Goal: Task Accomplishment & Management: Use online tool/utility

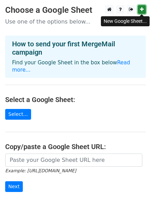
click at [141, 11] on icon at bounding box center [142, 9] width 4 height 5
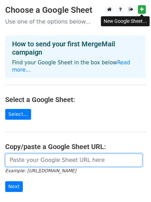
click at [37, 153] on input "url" at bounding box center [73, 159] width 137 height 13
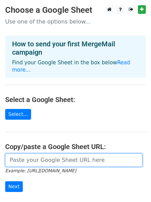
paste input "https://docs.google.com/spreadsheets/d/1wFkX9LC6C0FWVGPv6IEjEHQqQVIA3lvWMSH5Ker…"
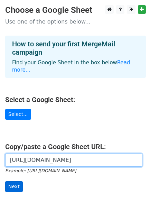
type input "https://docs.google.com/spreadsheets/d/1wFkX9LC6C0FWVGPv6IEjEHQqQVIA3lvWMSH5Ker…"
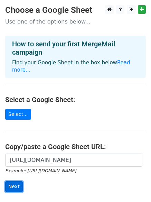
click at [10, 181] on input "Next" at bounding box center [14, 186] width 18 height 11
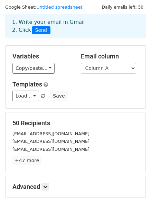
scroll to position [58, 0]
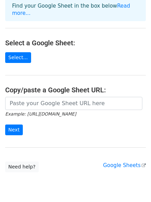
scroll to position [58, 0]
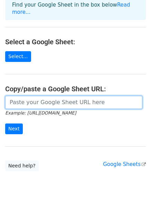
click at [41, 96] on input "url" at bounding box center [73, 102] width 137 height 13
paste input "https://docs.google.com/spreadsheets/d/1wFkX9LC6C0FWVGPv6IEjEHQqQVIA3lvWMSH5Ker…"
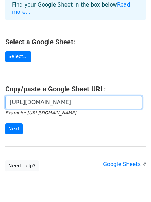
scroll to position [0, 173]
type input "https://docs.google.com/spreadsheets/d/1wFkX9LC6C0FWVGPv6IEjEHQqQVIA3lvWMSH5Ker…"
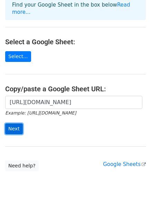
scroll to position [0, 0]
click at [10, 123] on input "Next" at bounding box center [14, 128] width 18 height 11
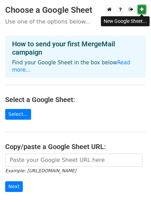
click at [143, 7] on link at bounding box center [142, 9] width 8 height 9
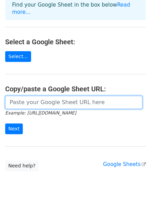
click at [25, 96] on input "url" at bounding box center [73, 102] width 137 height 13
paste input "https://docs.google.com/spreadsheets/d/1_TgMAEF7J5O_djjpjOOReb-Vy4lHvciwf02lMiW…"
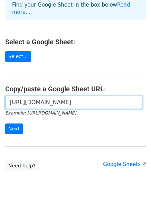
scroll to position [0, 149]
type input "https://docs.google.com/spreadsheets/d/1_TgMAEF7J5O_djjpjOOReb-Vy4lHvciwf02lMiW…"
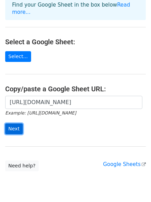
scroll to position [0, 0]
click at [20, 123] on input "Next" at bounding box center [14, 128] width 18 height 11
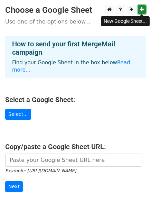
click at [141, 9] on icon at bounding box center [142, 9] width 4 height 5
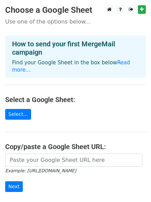
scroll to position [58, 0]
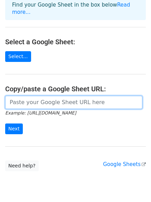
click at [33, 96] on input "url" at bounding box center [73, 102] width 137 height 13
paste input "https://docs.google.com/spreadsheets/d/12NOwr8t3ixCGh7UH-0Kt-cWdcEMiqzNIYvfh9PG…"
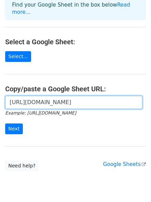
scroll to position [0, 153]
type input "https://docs.google.com/spreadsheets/d/12NOwr8t3ixCGh7UH-0Kt-cWdcEMiqzNIYvfh9PG…"
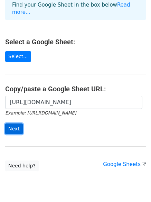
click at [17, 123] on input "Next" at bounding box center [14, 128] width 18 height 11
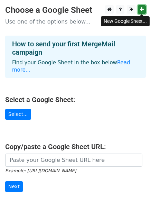
click at [142, 8] on icon at bounding box center [142, 9] width 4 height 5
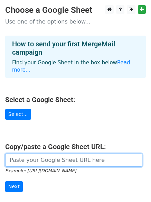
click at [31, 155] on input "url" at bounding box center [73, 159] width 137 height 13
paste input "https://docs.google.com/spreadsheets/d/1_ALW39cJ1iHrfcHwrhmwfr9zqdA8G9bKk69BoD7…"
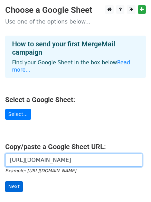
type input "https://docs.google.com/spreadsheets/d/1_ALW39cJ1iHrfcHwrhmwfr9zqdA8G9bKk69BoD7…"
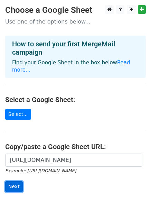
scroll to position [0, 0]
click at [17, 181] on input "Next" at bounding box center [14, 186] width 18 height 11
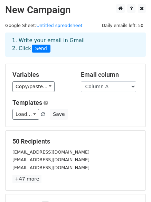
scroll to position [58, 0]
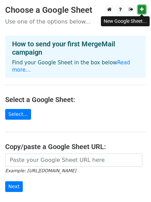
click at [143, 9] on icon at bounding box center [142, 9] width 4 height 5
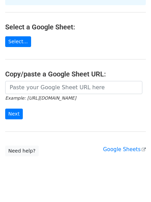
scroll to position [75, 0]
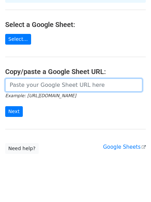
click at [34, 79] on input "url" at bounding box center [73, 84] width 137 height 13
paste input "https://docs.google.com/spreadsheets/d/1tG-ME_Wa0Lpt2UwWyzJsXA32f-5bOCeDGGLTfRS…"
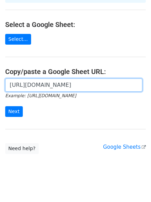
scroll to position [0, 155]
type input "https://docs.google.com/spreadsheets/d/1tG-ME_Wa0Lpt2UwWyzJsXA32f-5bOCeDGGLTfRS…"
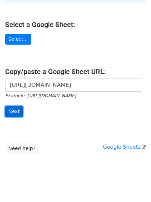
scroll to position [0, 0]
click at [16, 106] on input "Next" at bounding box center [14, 111] width 18 height 11
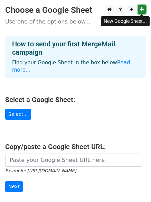
click at [142, 9] on icon at bounding box center [142, 9] width 4 height 5
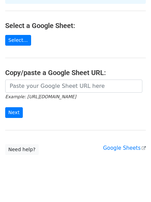
scroll to position [75, 0]
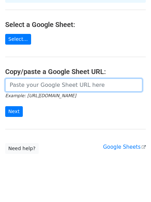
click at [41, 78] on input "url" at bounding box center [73, 84] width 137 height 13
paste input "https://docs.google.com/spreadsheets/d/1alYhqIxbggrKNJH_K4VxYFX2FronL_zHemrDO4s…"
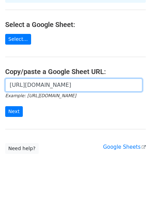
scroll to position [0, 150]
type input "https://docs.google.com/spreadsheets/d/1alYhqIxbggrKNJH_K4VxYFX2FronL_zHemrDO4s…"
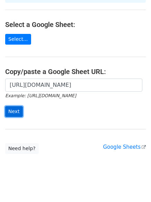
scroll to position [0, 0]
click at [12, 106] on input "Next" at bounding box center [14, 111] width 18 height 11
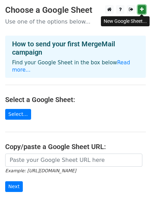
click at [143, 10] on icon at bounding box center [142, 9] width 4 height 5
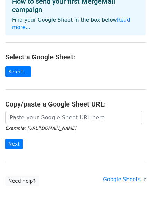
scroll to position [58, 0]
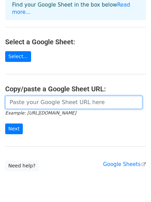
click at [36, 96] on input "url" at bounding box center [73, 102] width 137 height 13
paste input "[URL][DOMAIN_NAME]"
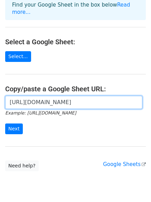
scroll to position [0, 161]
type input "https://docs.google.com/spreadsheets/d/157nJDpckzkwQ82P-8872Oo4YPGmLwHJp5VCNmGs…"
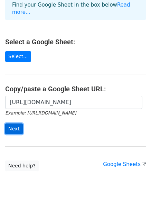
scroll to position [0, 0]
click at [13, 123] on input "Next" at bounding box center [14, 128] width 18 height 11
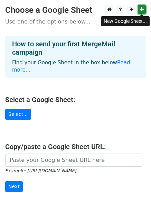
click at [144, 7] on link at bounding box center [142, 9] width 8 height 9
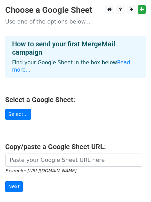
scroll to position [58, 0]
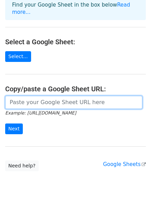
click at [41, 96] on input "url" at bounding box center [73, 102] width 137 height 13
paste input "https://docs.google.com/spreadsheets/d/1Uw9kVs2D-YusInXAmerIFe4hstc8tFBxsx3xor-…"
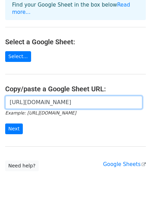
scroll to position [0, 145]
type input "https://docs.google.com/spreadsheets/d/1Uw9kVs2D-YusInXAmerIFe4hstc8tFBxsx3xor-…"
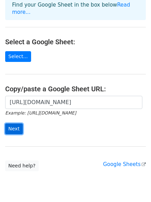
scroll to position [0, 0]
click at [14, 123] on input "Next" at bounding box center [14, 128] width 18 height 11
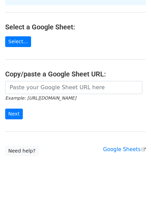
scroll to position [75, 0]
